Goal: Check status: Check status

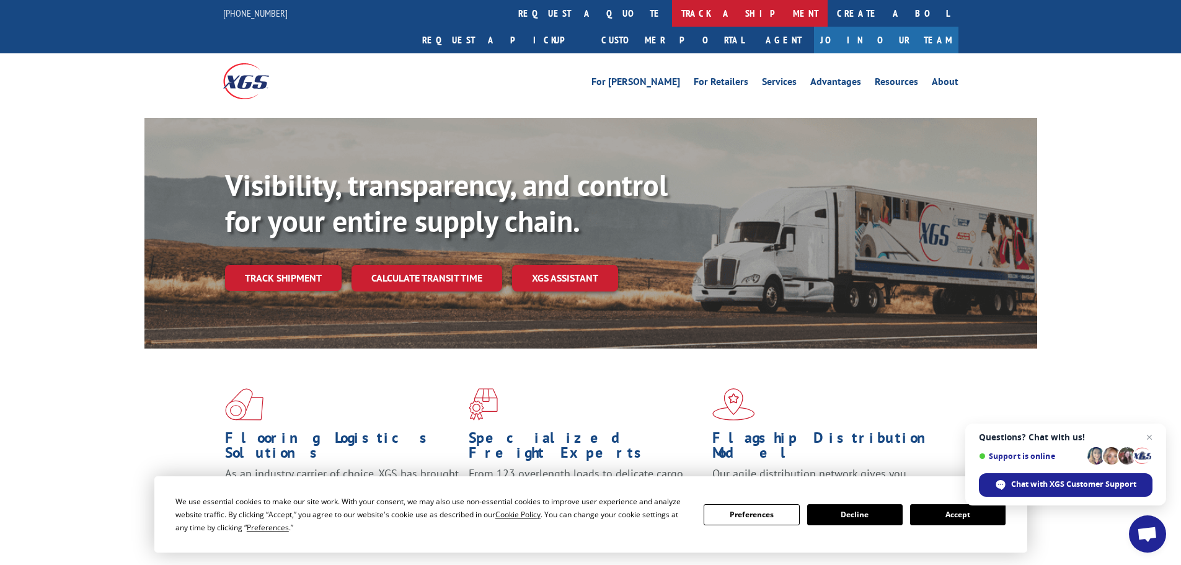
click at [672, 16] on link "track a shipment" at bounding box center [750, 13] width 156 height 27
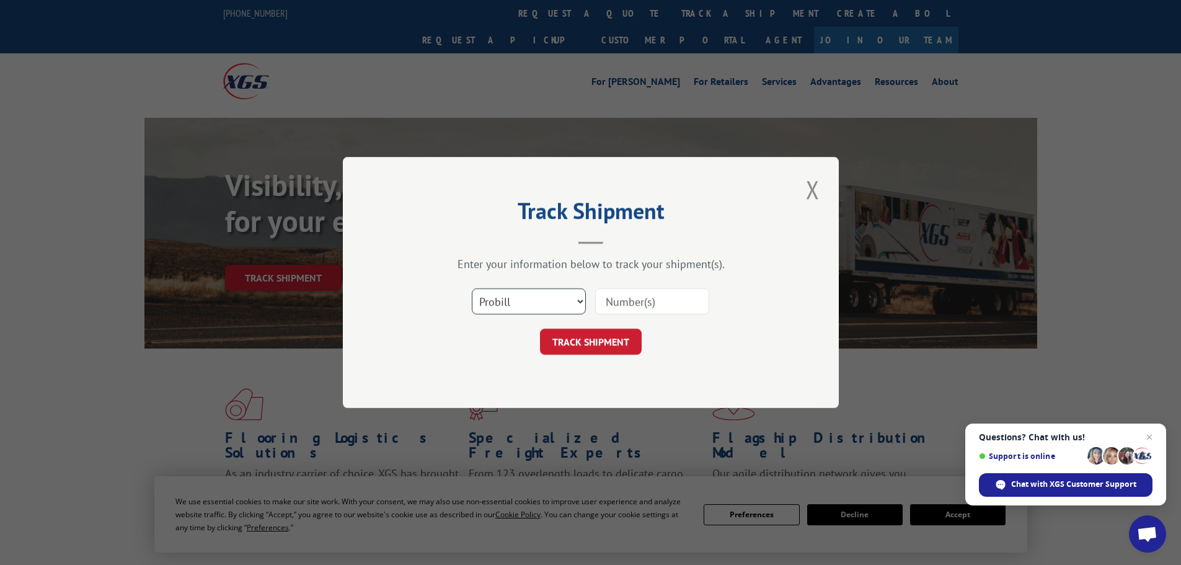
drag, startPoint x: 513, startPoint y: 301, endPoint x: 508, endPoint y: 311, distance: 10.5
click at [513, 301] on select "Select category... Probill BOL PO" at bounding box center [529, 301] width 114 height 26
select select "bol"
click at [472, 288] on select "Select category... Probill BOL PO" at bounding box center [529, 301] width 114 height 26
drag, startPoint x: 592, startPoint y: 297, endPoint x: 608, endPoint y: 308, distance: 19.6
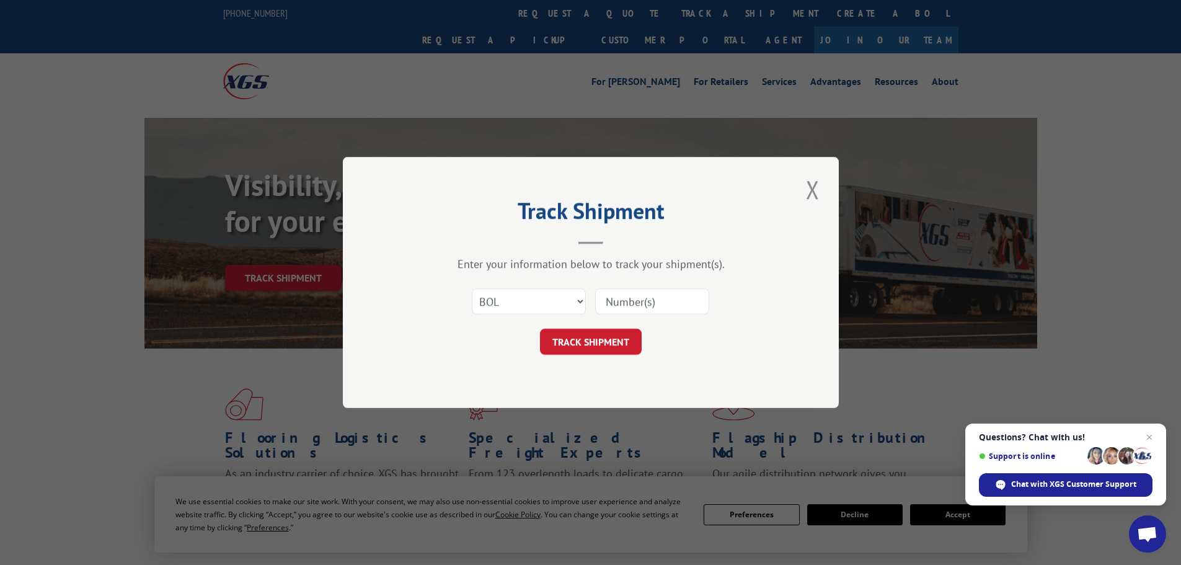
click at [605, 306] on div "Select category... Probill BOL PO" at bounding box center [591, 301] width 372 height 41
drag, startPoint x: 608, startPoint y: 308, endPoint x: 572, endPoint y: 239, distance: 77.7
click at [572, 239] on header "Track Shipment" at bounding box center [591, 223] width 372 height 42
click at [627, 307] on input at bounding box center [652, 301] width 114 height 26
paste input "5942980"
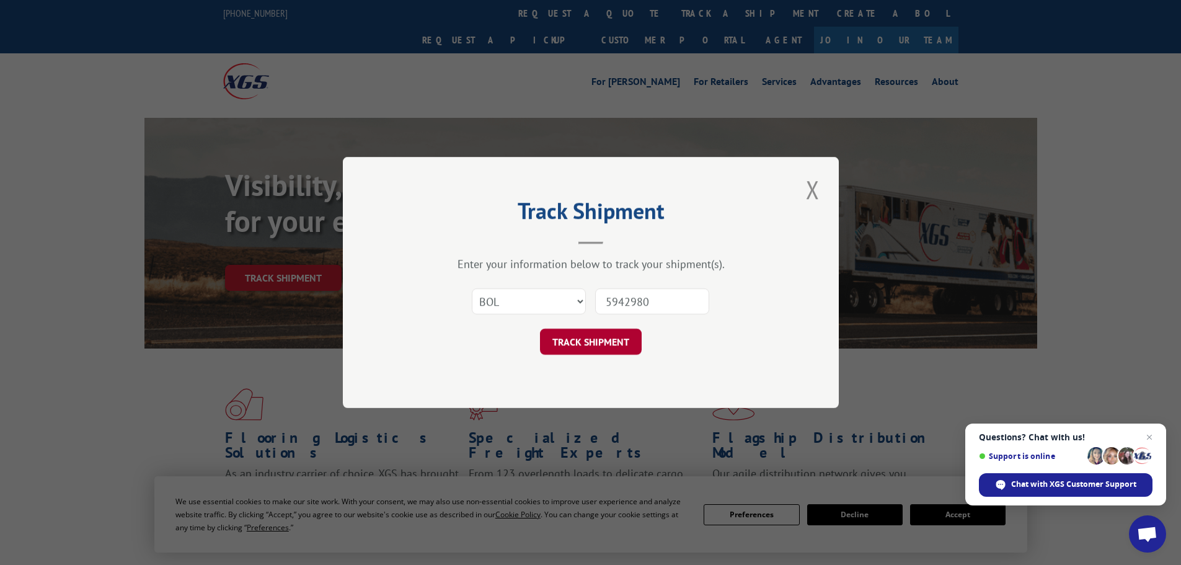
type input "5942980"
click at [597, 342] on button "TRACK SHIPMENT" at bounding box center [591, 342] width 102 height 26
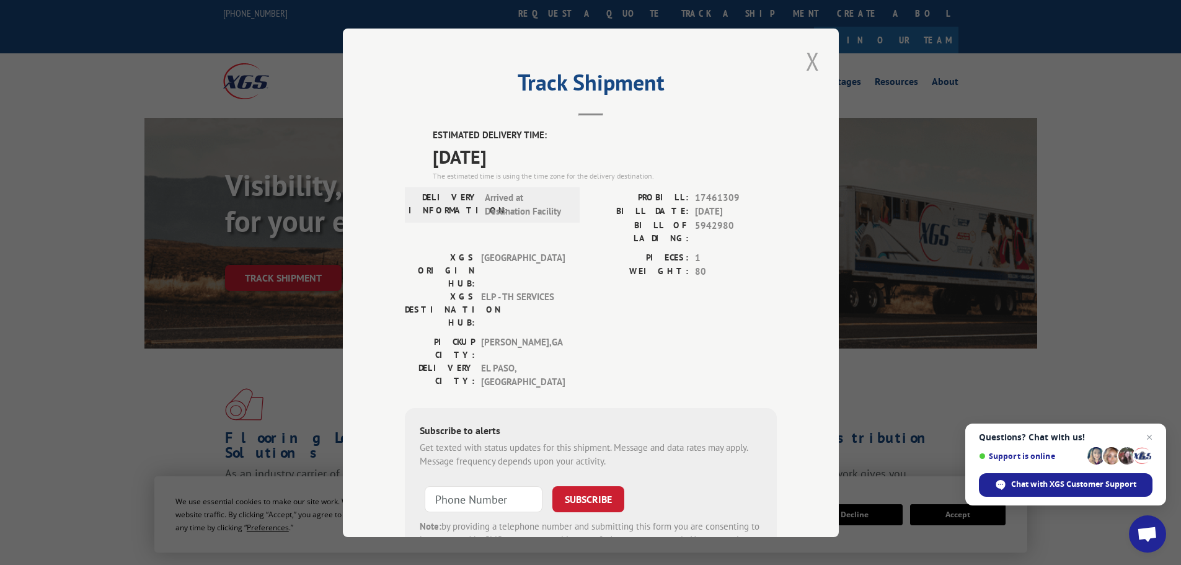
click at [808, 63] on button "Close modal" at bounding box center [813, 61] width 21 height 34
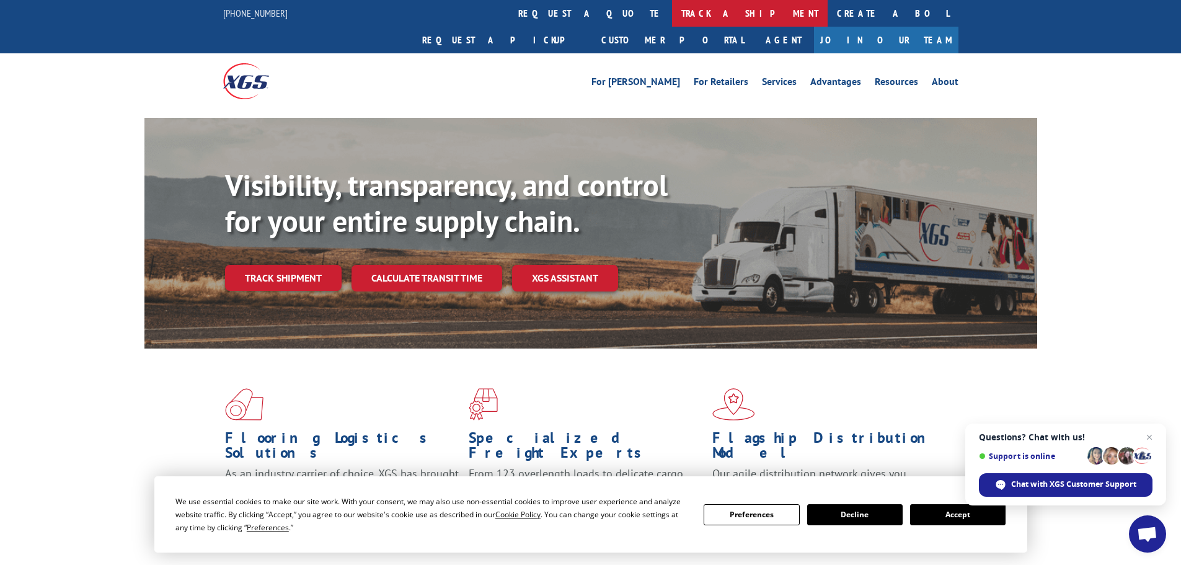
click at [672, 17] on link "track a shipment" at bounding box center [750, 13] width 156 height 27
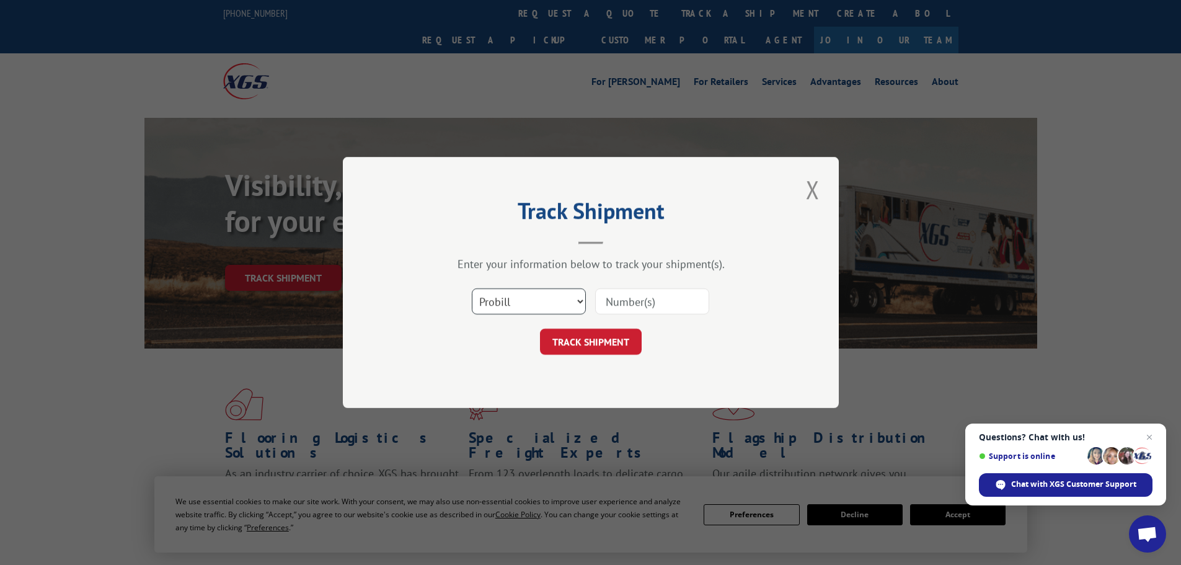
click at [509, 305] on select "Select category... Probill BOL PO" at bounding box center [529, 301] width 114 height 26
select select "bol"
click at [472, 288] on select "Select category... Probill BOL PO" at bounding box center [529, 301] width 114 height 26
click at [618, 299] on input at bounding box center [652, 301] width 114 height 26
paste input "419687"
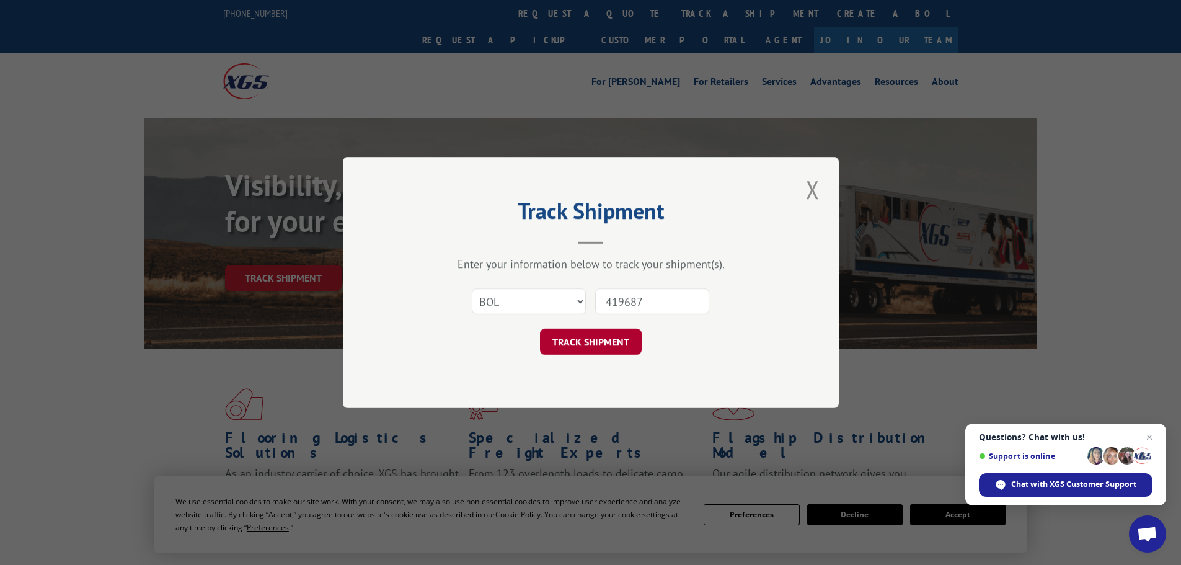
type input "419687"
click at [586, 343] on button "TRACK SHIPMENT" at bounding box center [591, 342] width 102 height 26
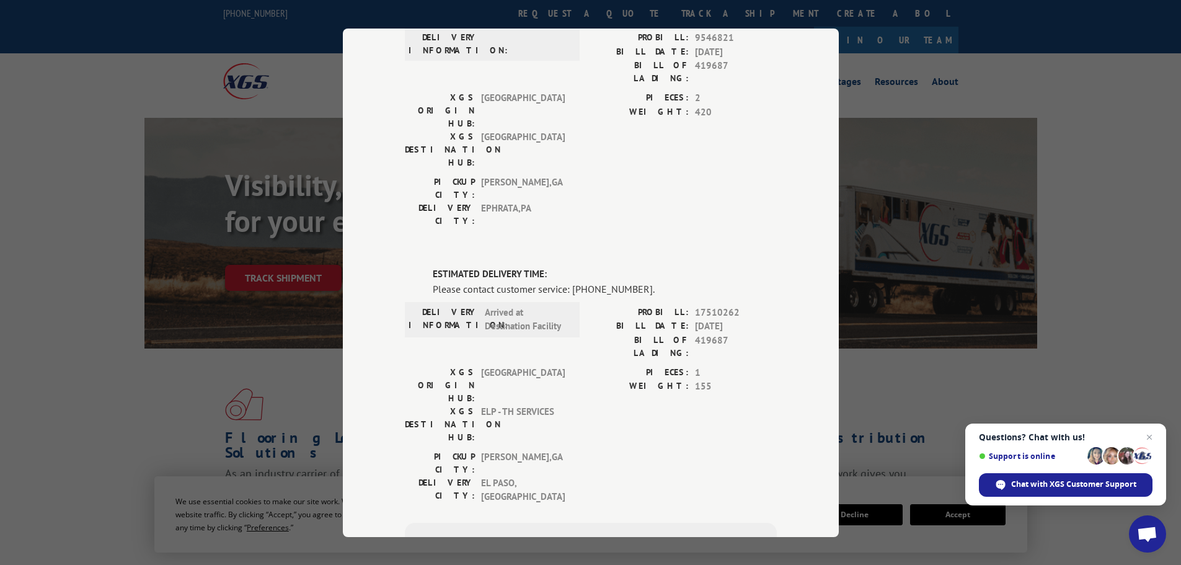
scroll to position [100, 0]
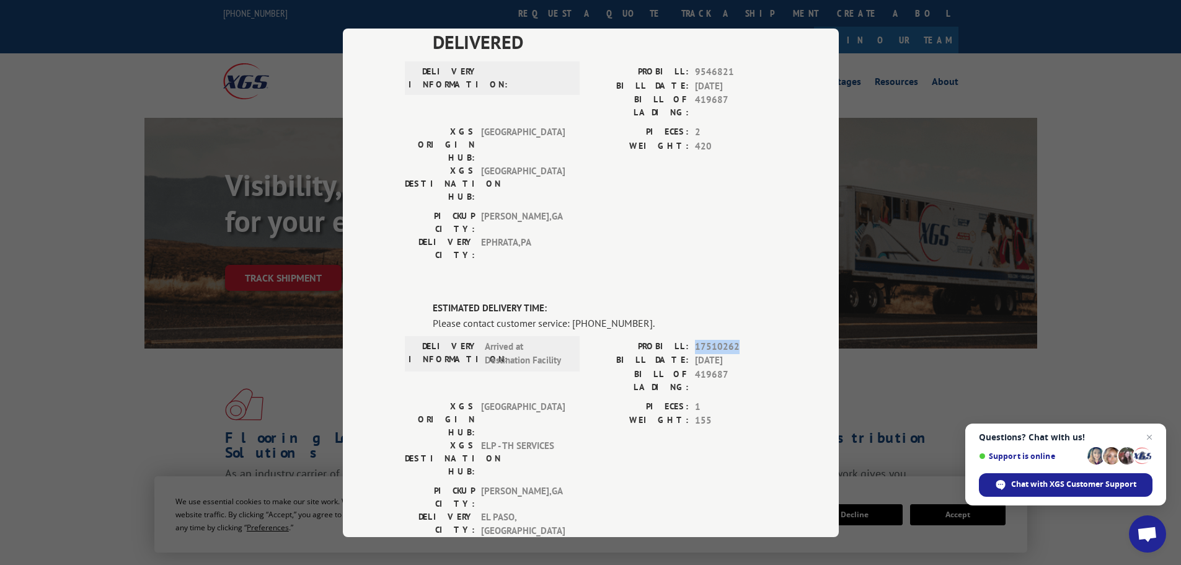
drag, startPoint x: 733, startPoint y: 271, endPoint x: 691, endPoint y: 264, distance: 42.7
click at [691, 301] on div "ESTIMATED DELIVERY TIME: Please contact customer service: (844) 947-7447. DELIV…" at bounding box center [591, 513] width 372 height 424
copy span "17510262"
click at [1059, 487] on span "Chat with XGS Customer Support" at bounding box center [1074, 484] width 125 height 11
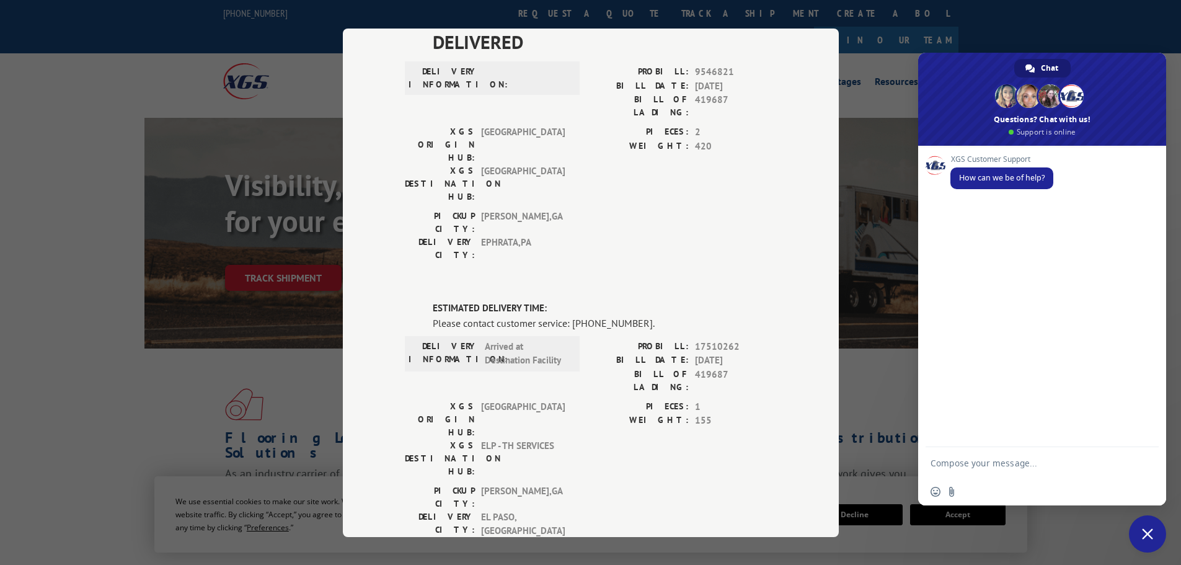
click at [981, 464] on textarea "Compose your message..." at bounding box center [1030, 462] width 198 height 31
click at [1035, 453] on textarea "Good morning, just needeing and ETA for PRO #" at bounding box center [1030, 457] width 198 height 42
click at [1126, 453] on textarea "Good morning, just needing and ETA for PRO #" at bounding box center [1030, 457] width 198 height 42
paste textarea "17510262"
type textarea "Good morning, just needing and ETA for PRO # 17510262 please?"
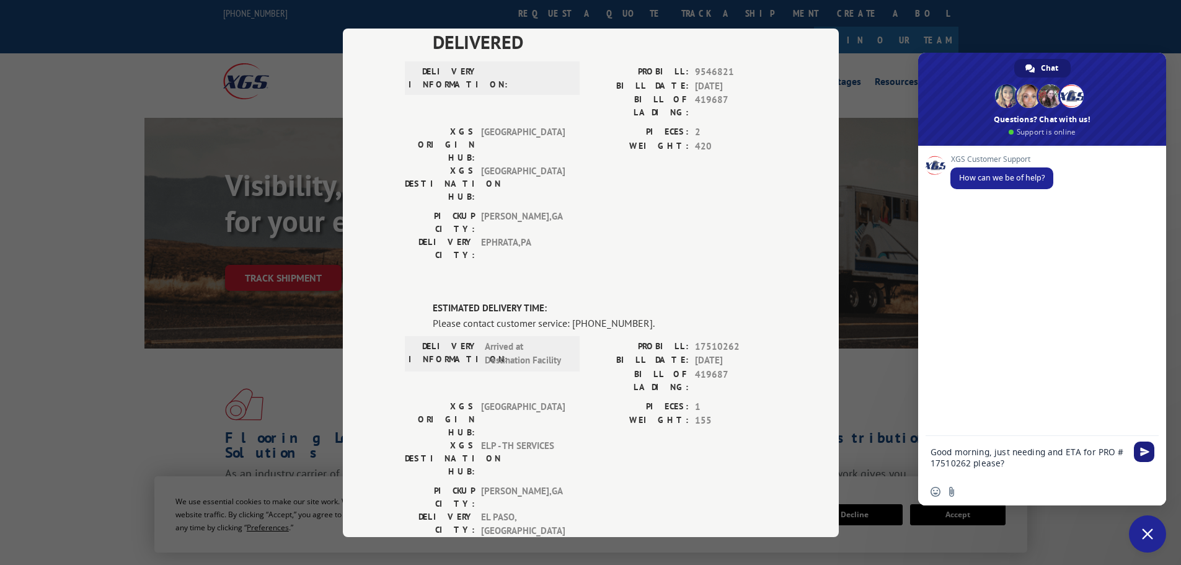
click at [1146, 448] on span "Send" at bounding box center [1145, 451] width 9 height 9
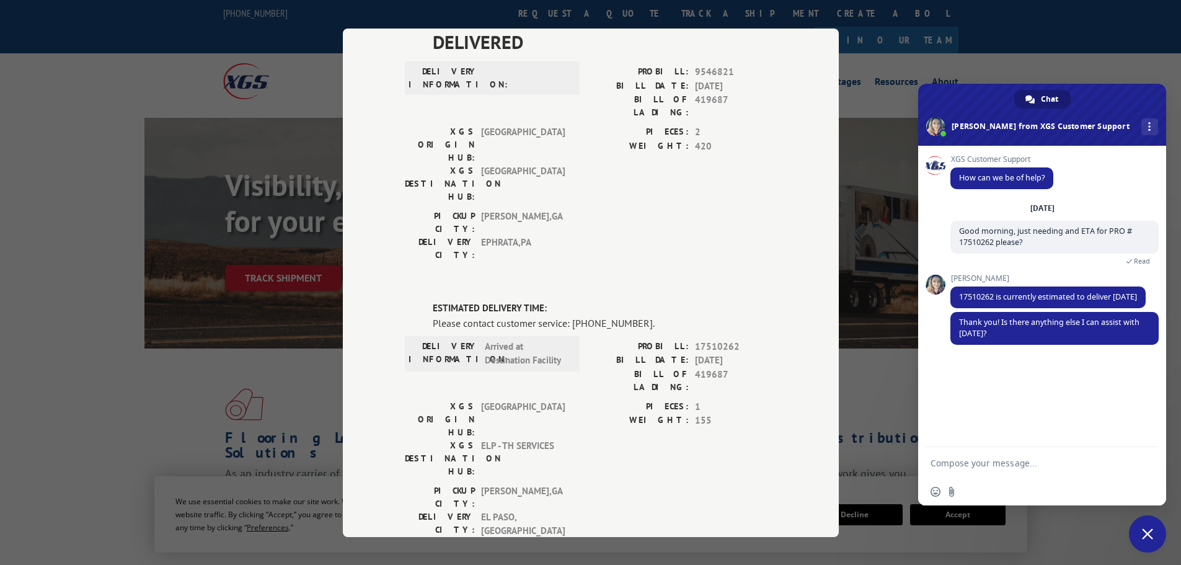
scroll to position [19, 0]
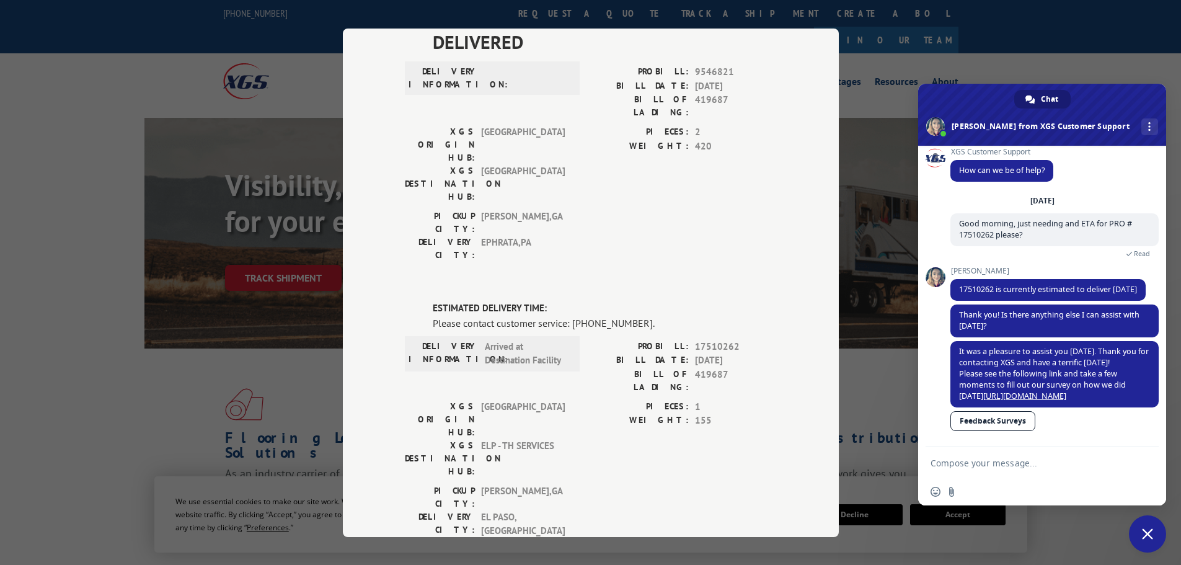
click at [1150, 536] on span "Close chat" at bounding box center [1147, 533] width 11 height 11
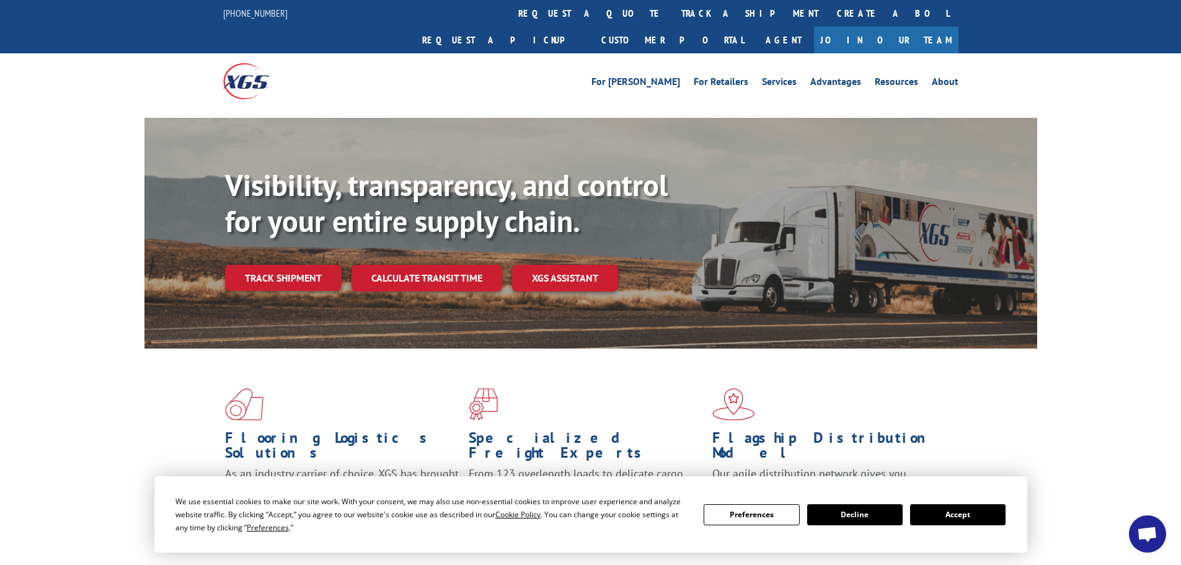
scroll to position [19, 0]
click at [1146, 533] on span "Open chat" at bounding box center [1147, 535] width 20 height 17
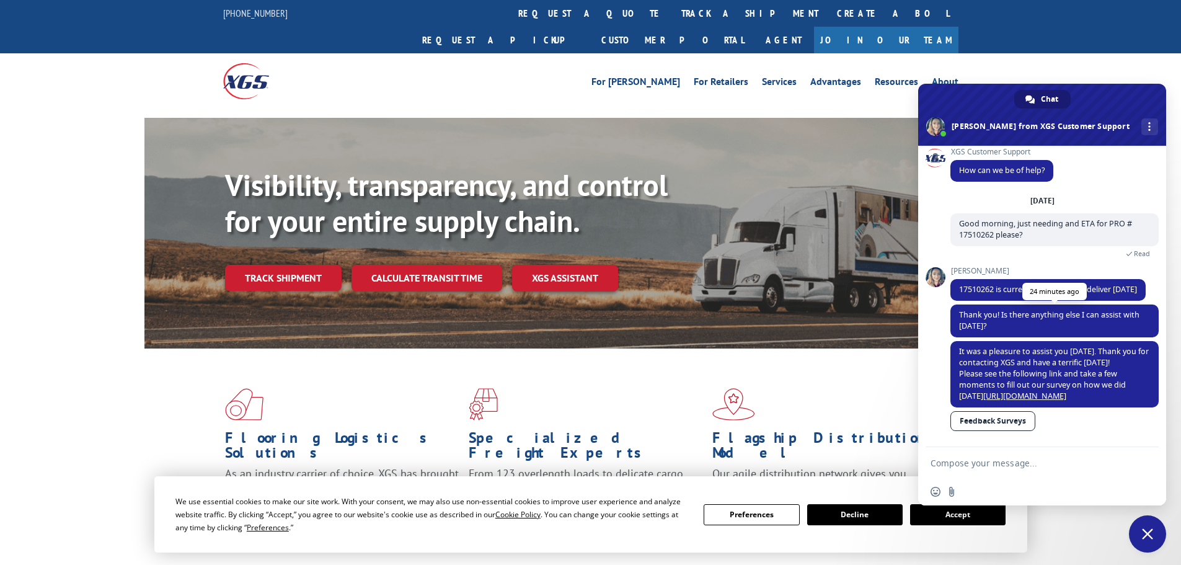
scroll to position [0, 0]
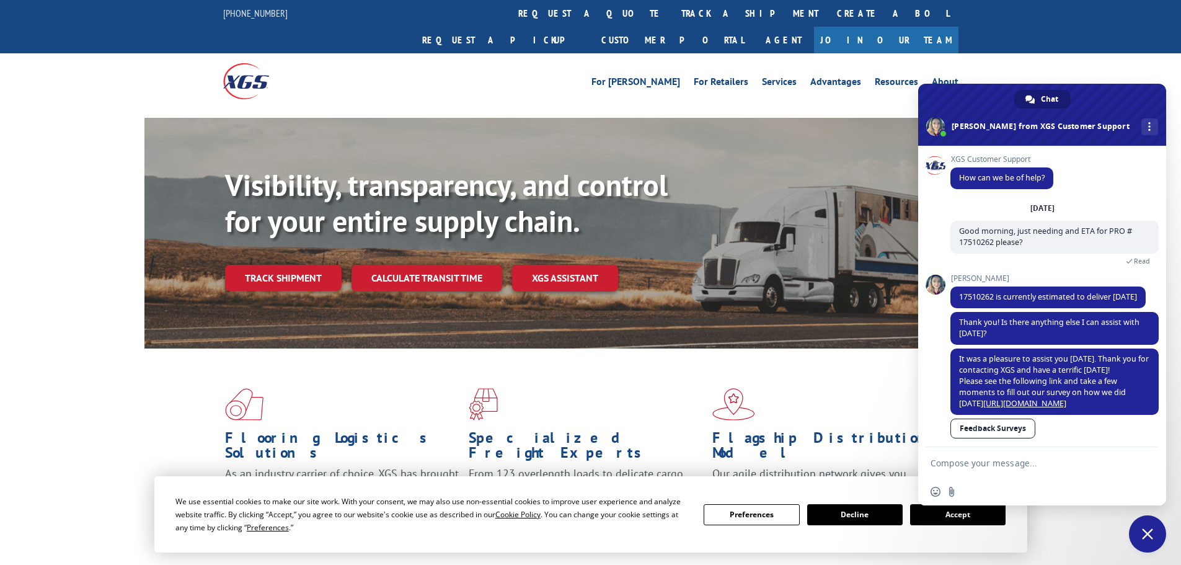
click at [1144, 536] on span "Close chat" at bounding box center [1147, 533] width 11 height 11
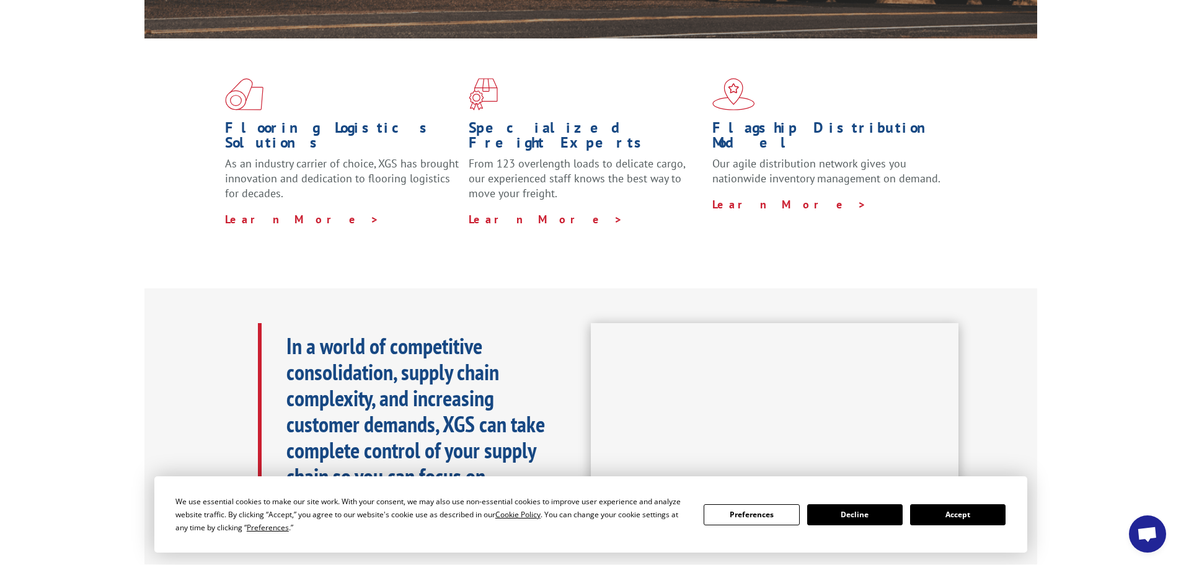
scroll to position [248, 0]
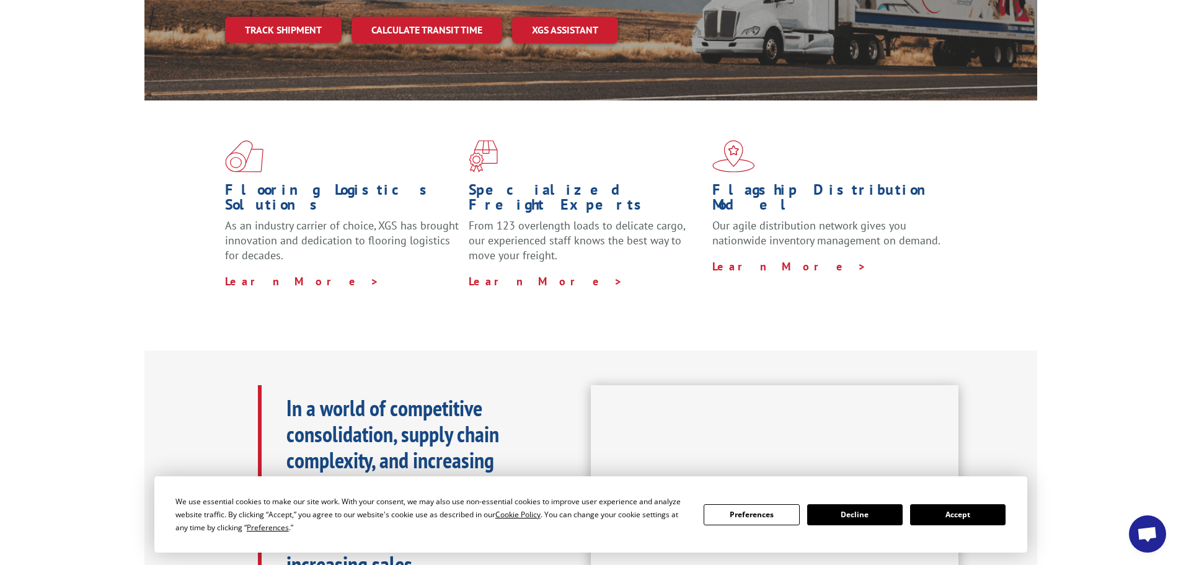
click at [938, 519] on button "Accept" at bounding box center [958, 514] width 96 height 21
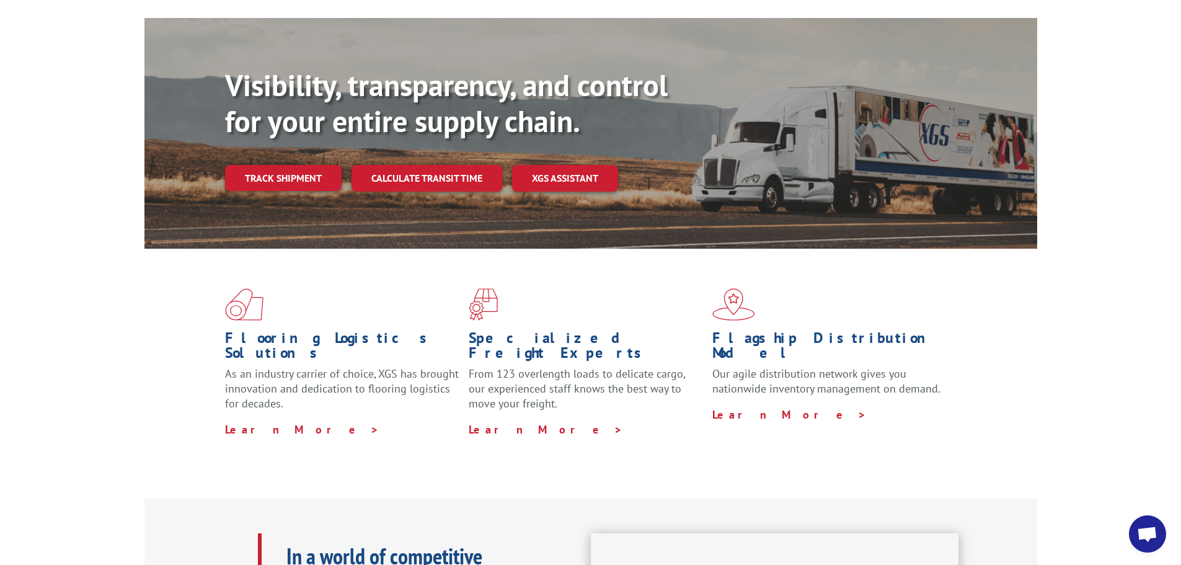
scroll to position [0, 0]
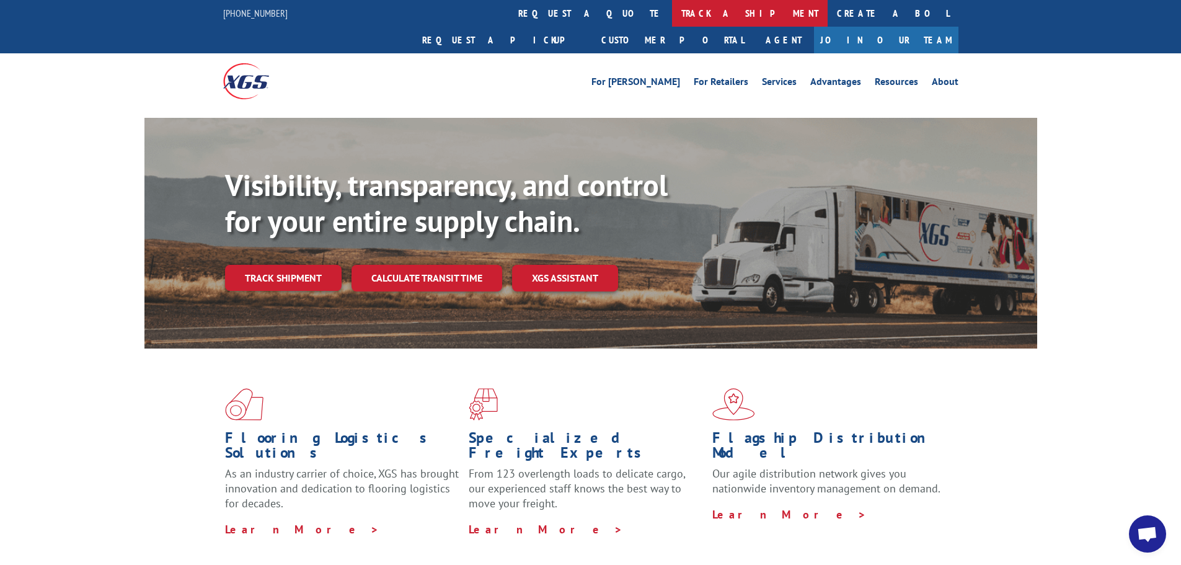
click at [672, 13] on link "track a shipment" at bounding box center [750, 13] width 156 height 27
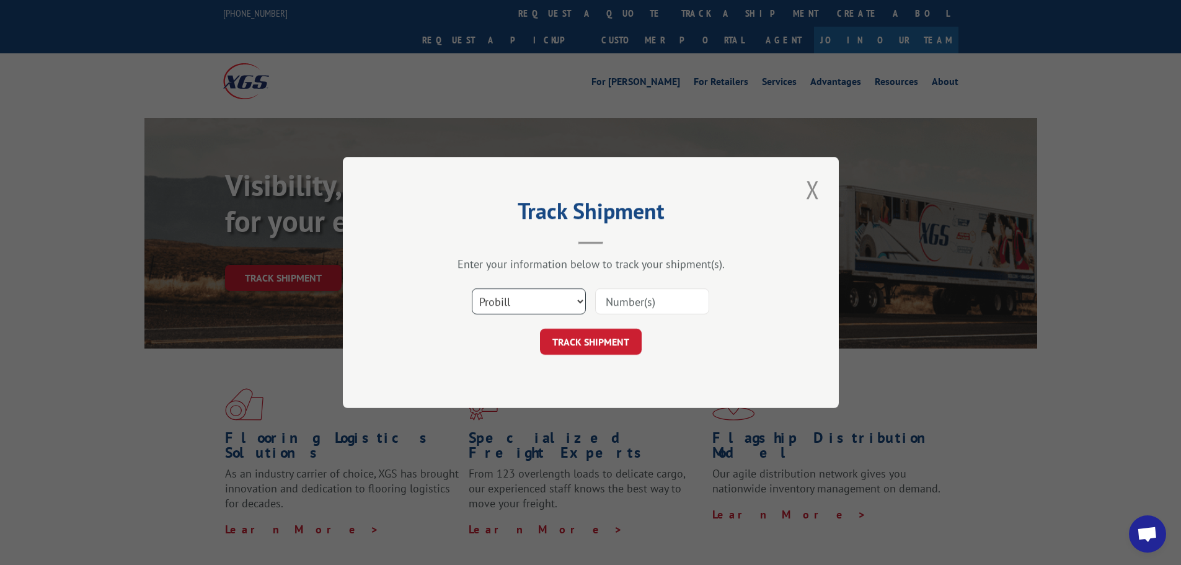
click at [525, 309] on select "Select category... Probill BOL PO" at bounding box center [529, 301] width 114 height 26
select select "bol"
click at [472, 288] on select "Select category... Probill BOL PO" at bounding box center [529, 301] width 114 height 26
click at [632, 308] on input at bounding box center [652, 301] width 114 height 26
paste input "5942980"
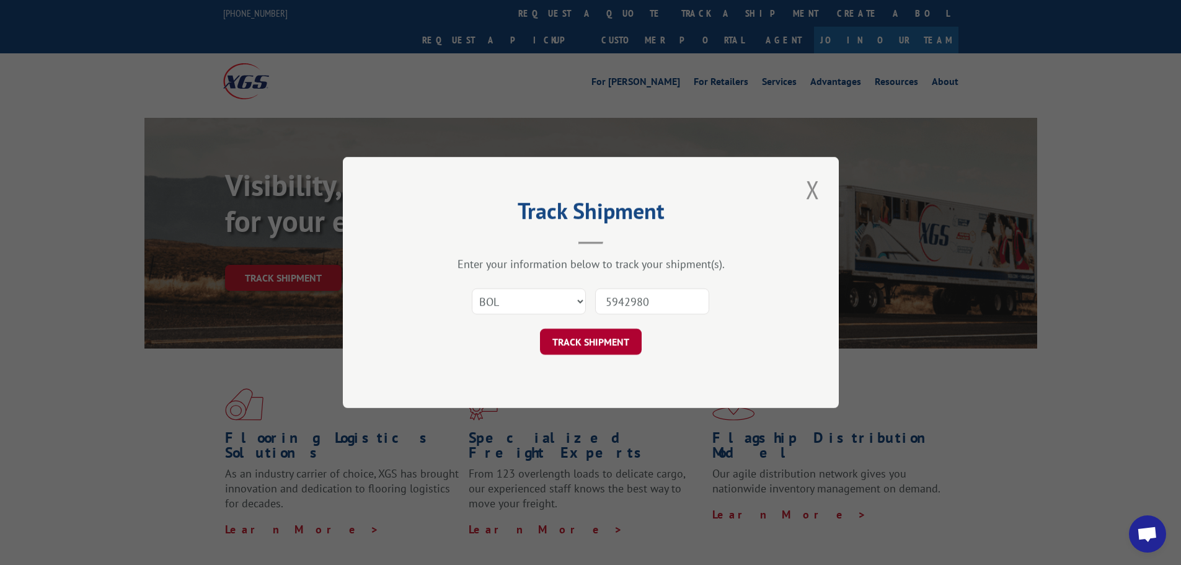
type input "5942980"
click at [594, 344] on button "TRACK SHIPMENT" at bounding box center [591, 342] width 102 height 26
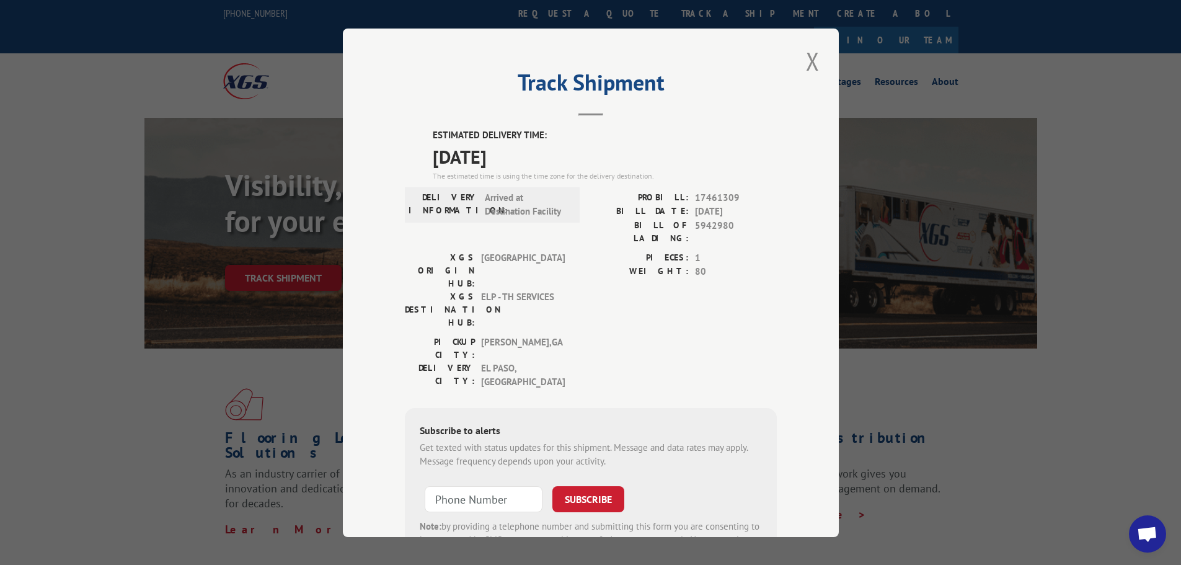
click at [1137, 539] on span "Open chat" at bounding box center [1147, 535] width 20 height 17
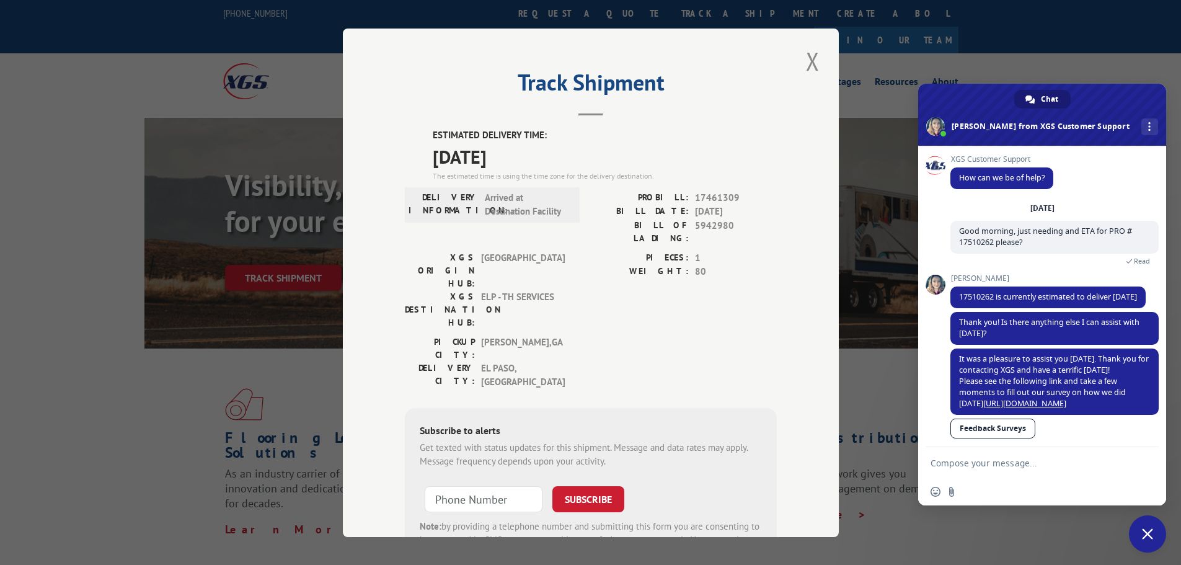
scroll to position [19, 0]
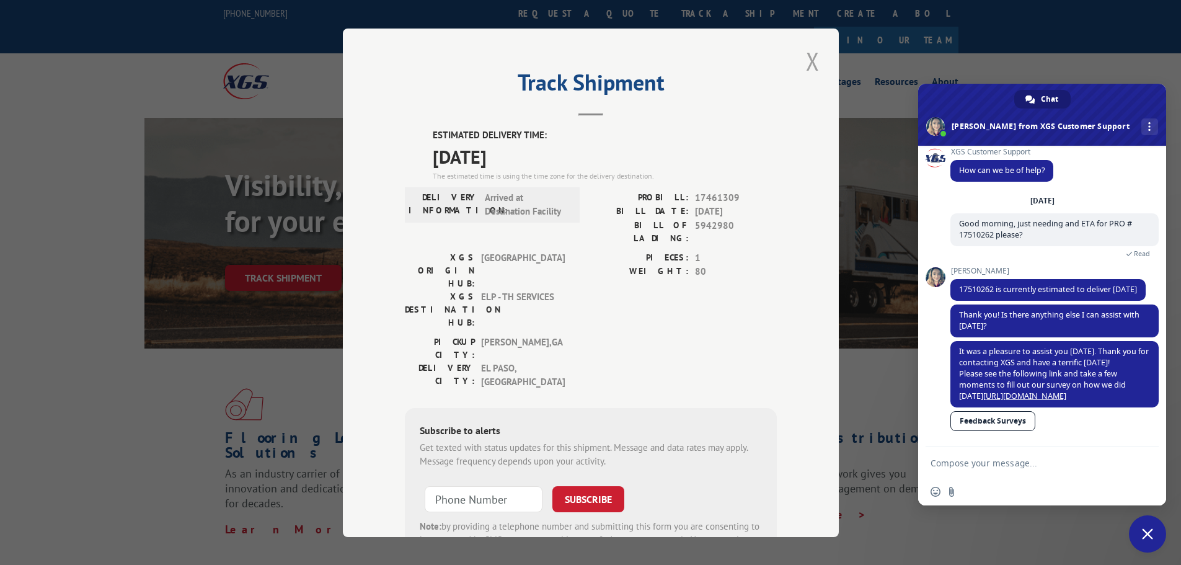
click at [803, 60] on button "Close modal" at bounding box center [813, 61] width 21 height 34
